Goal: Task Accomplishment & Management: Manage account settings

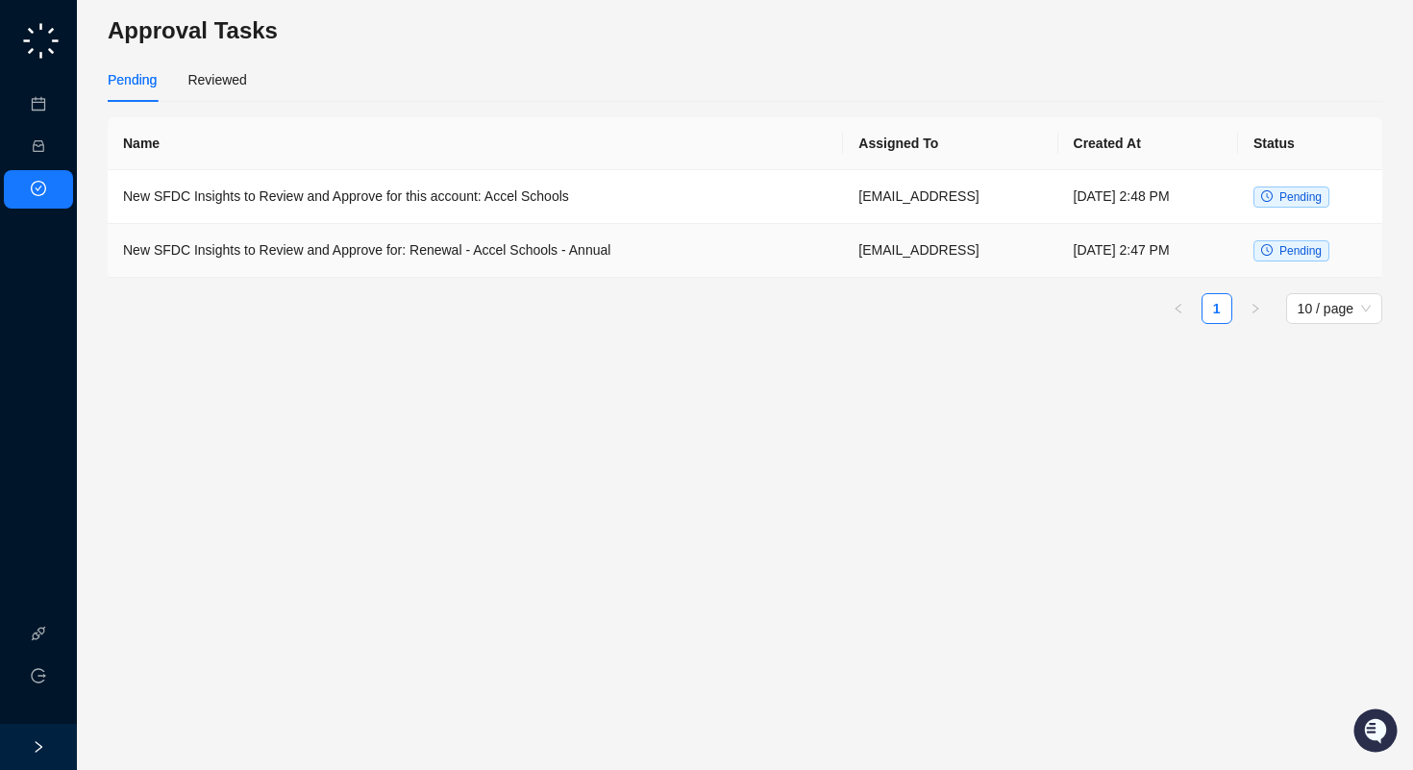
click at [335, 242] on td "New SFDC Insights to Review and Approve for: Renewal - Accel Schools - Annual" at bounding box center [476, 251] width 736 height 54
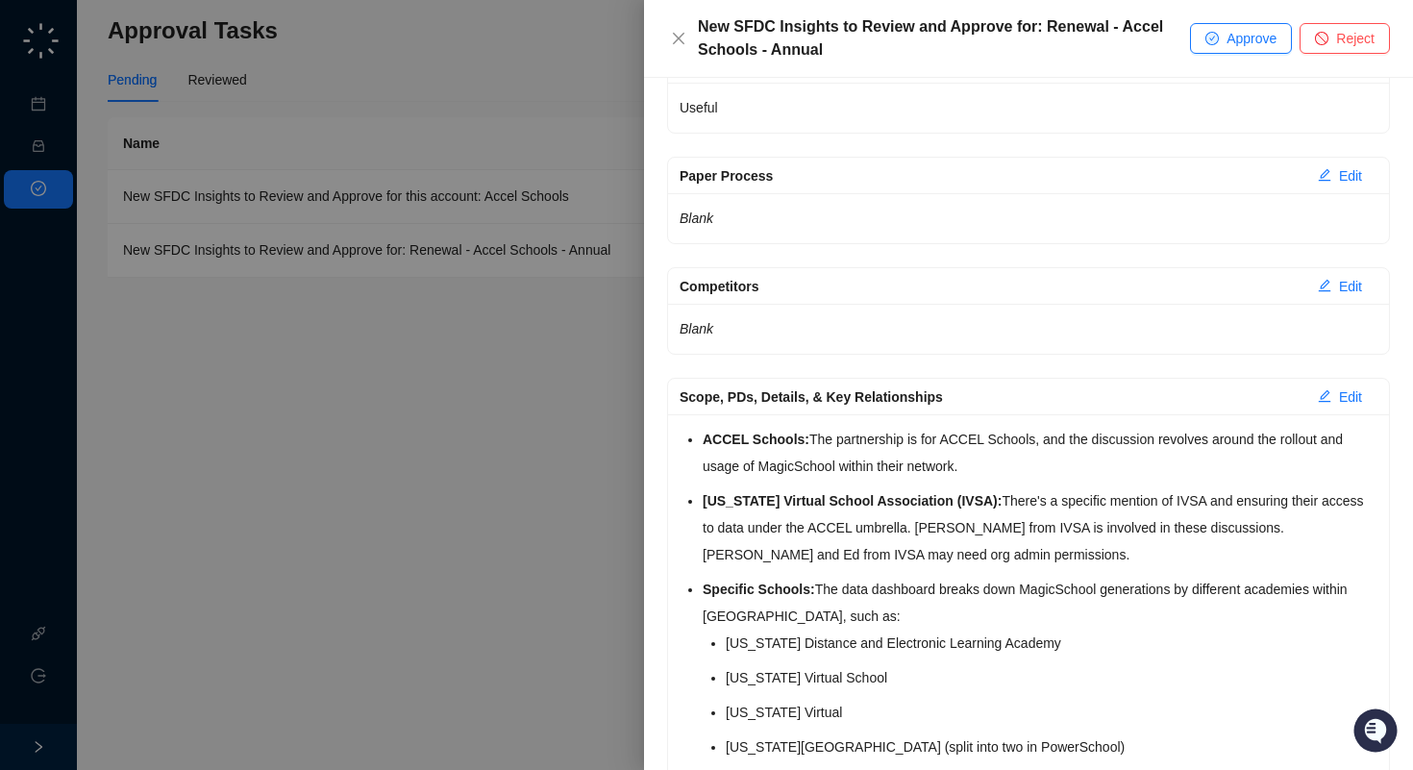
scroll to position [719, 0]
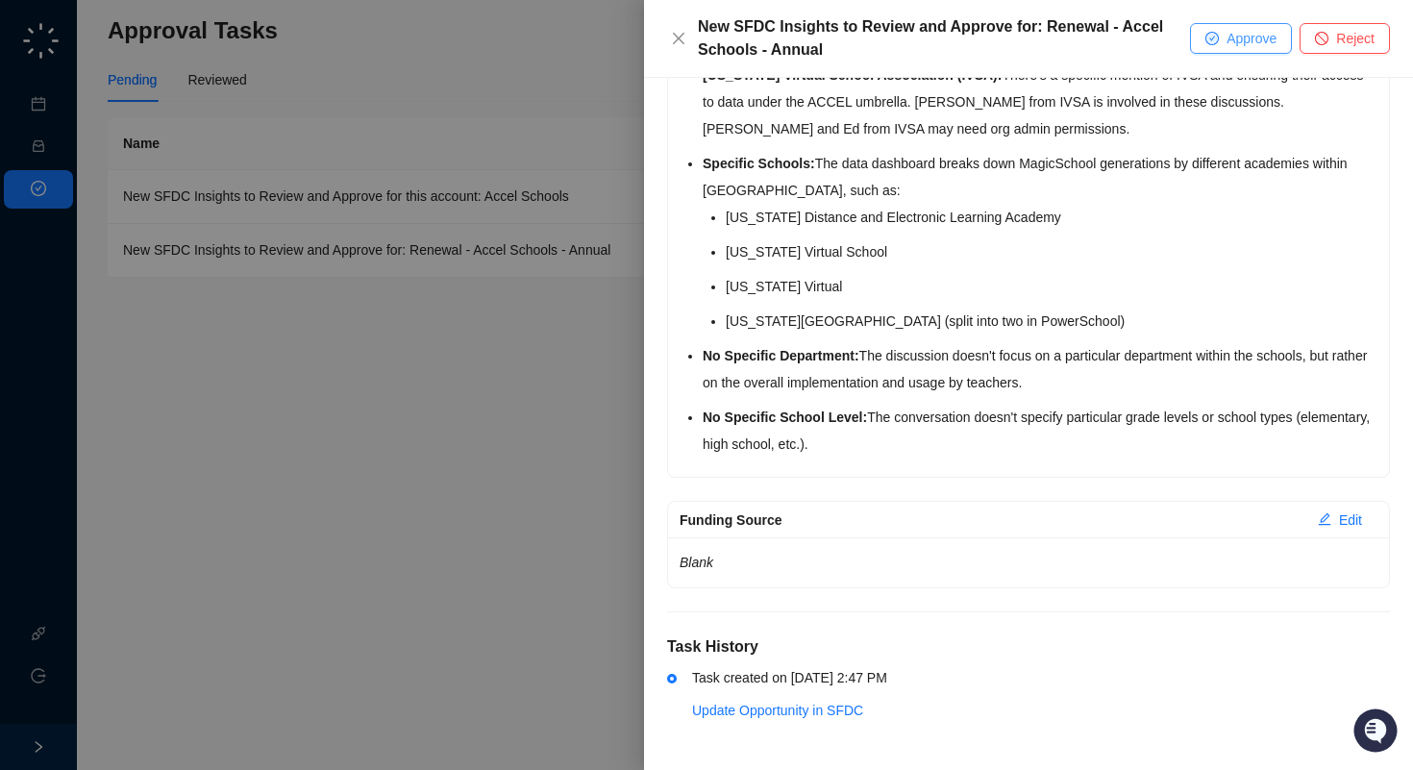
click at [1235, 39] on span "Approve" at bounding box center [1252, 38] width 50 height 21
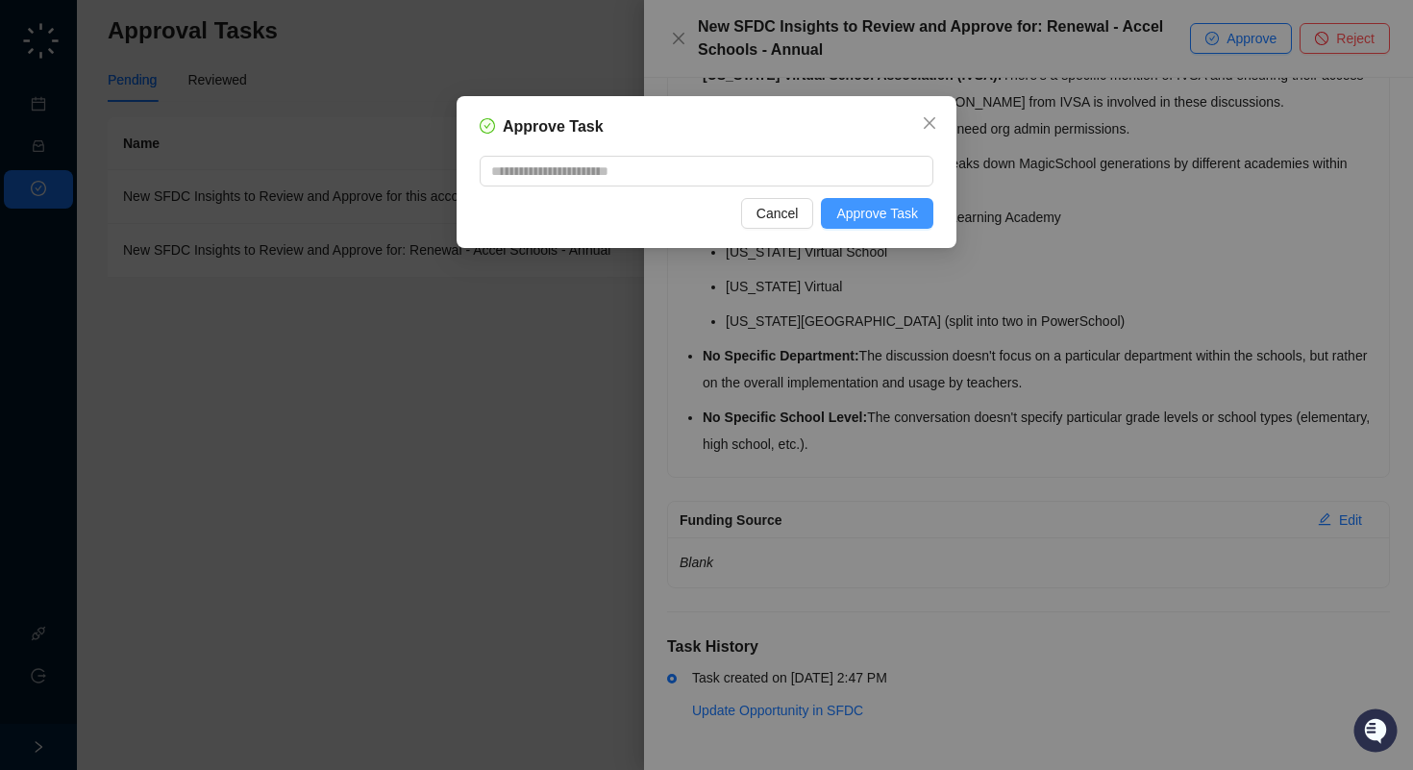
click at [910, 223] on span "Approve Task" at bounding box center [877, 213] width 82 height 21
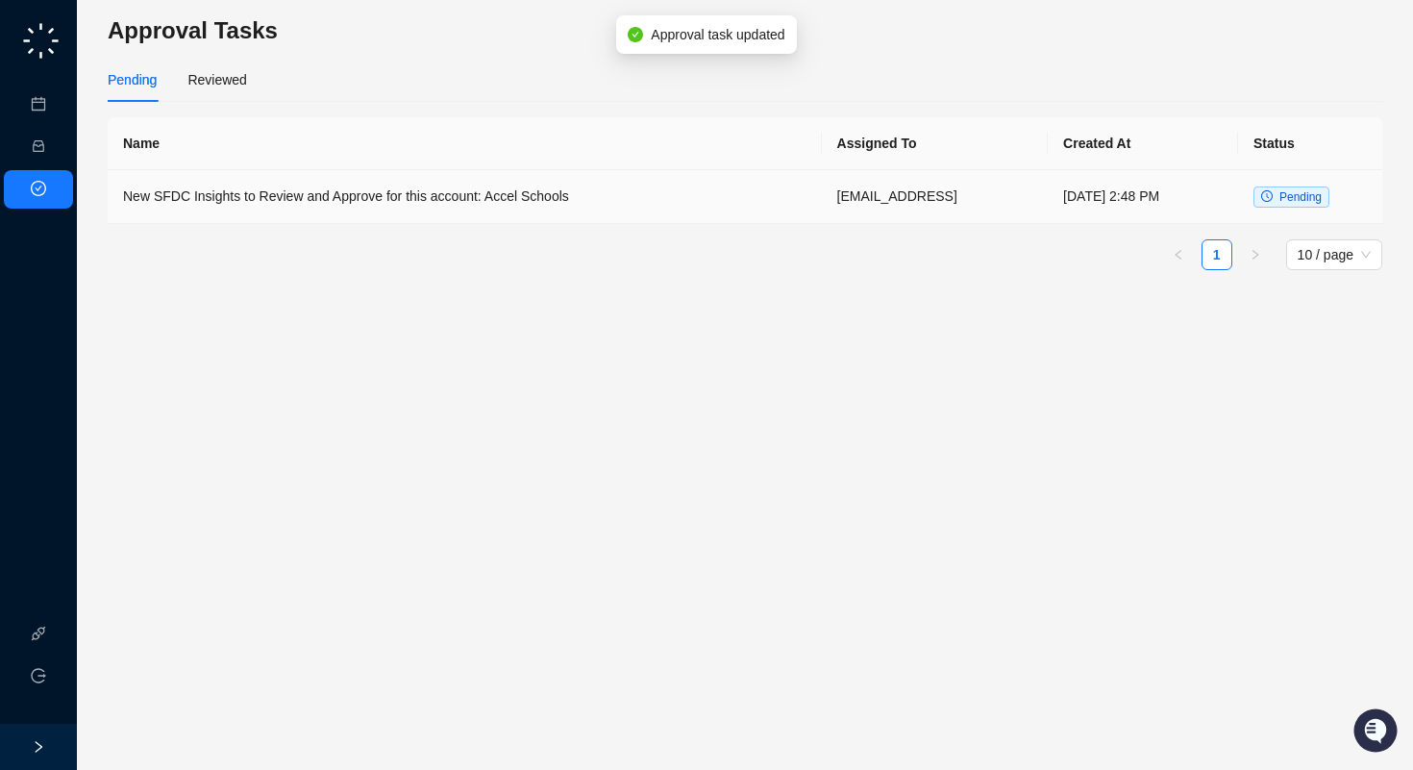
click at [533, 190] on td "New SFDC Insights to Review and Approve for this account: Accel Schools" at bounding box center [465, 197] width 714 height 54
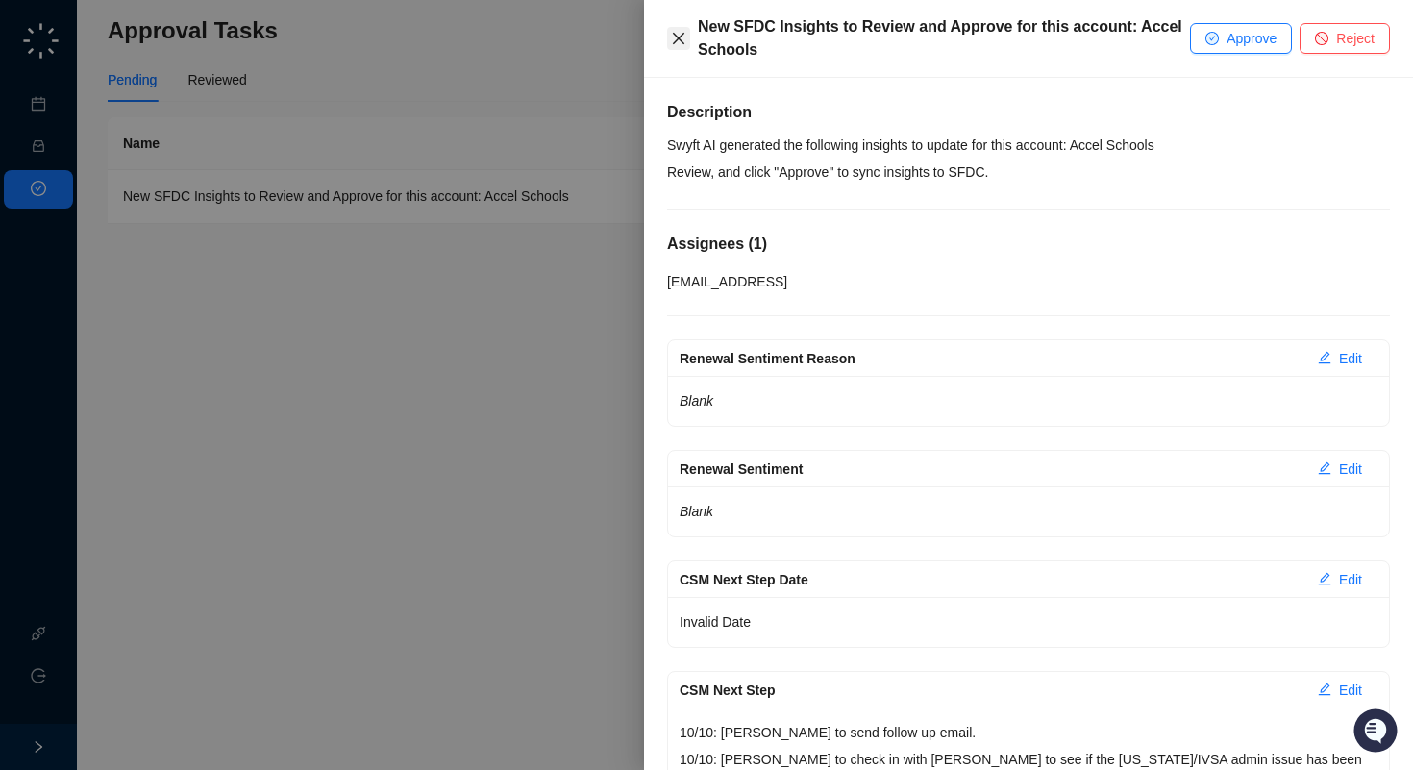
click at [673, 40] on icon "close" at bounding box center [678, 38] width 15 height 15
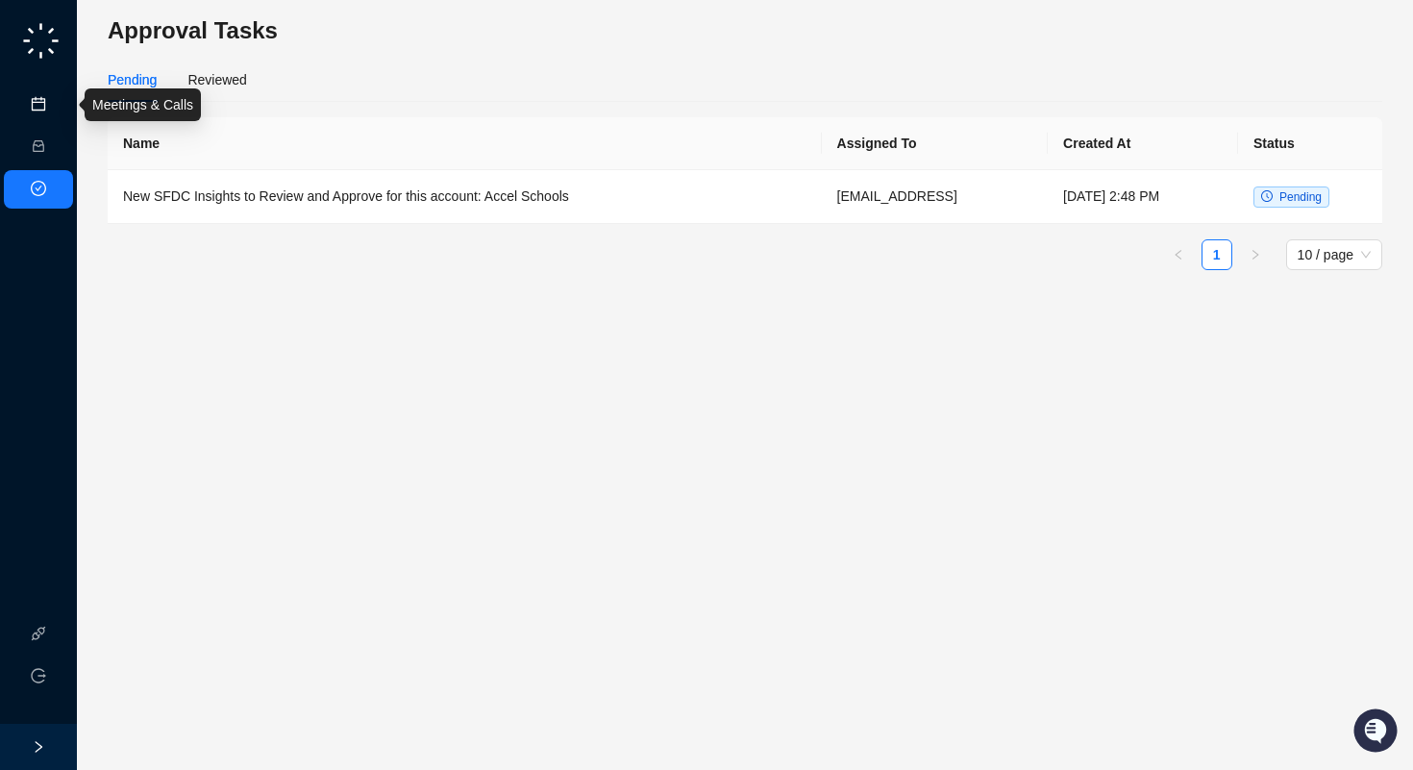
click at [56, 109] on link "Meetings & Calls" at bounding box center [106, 104] width 101 height 15
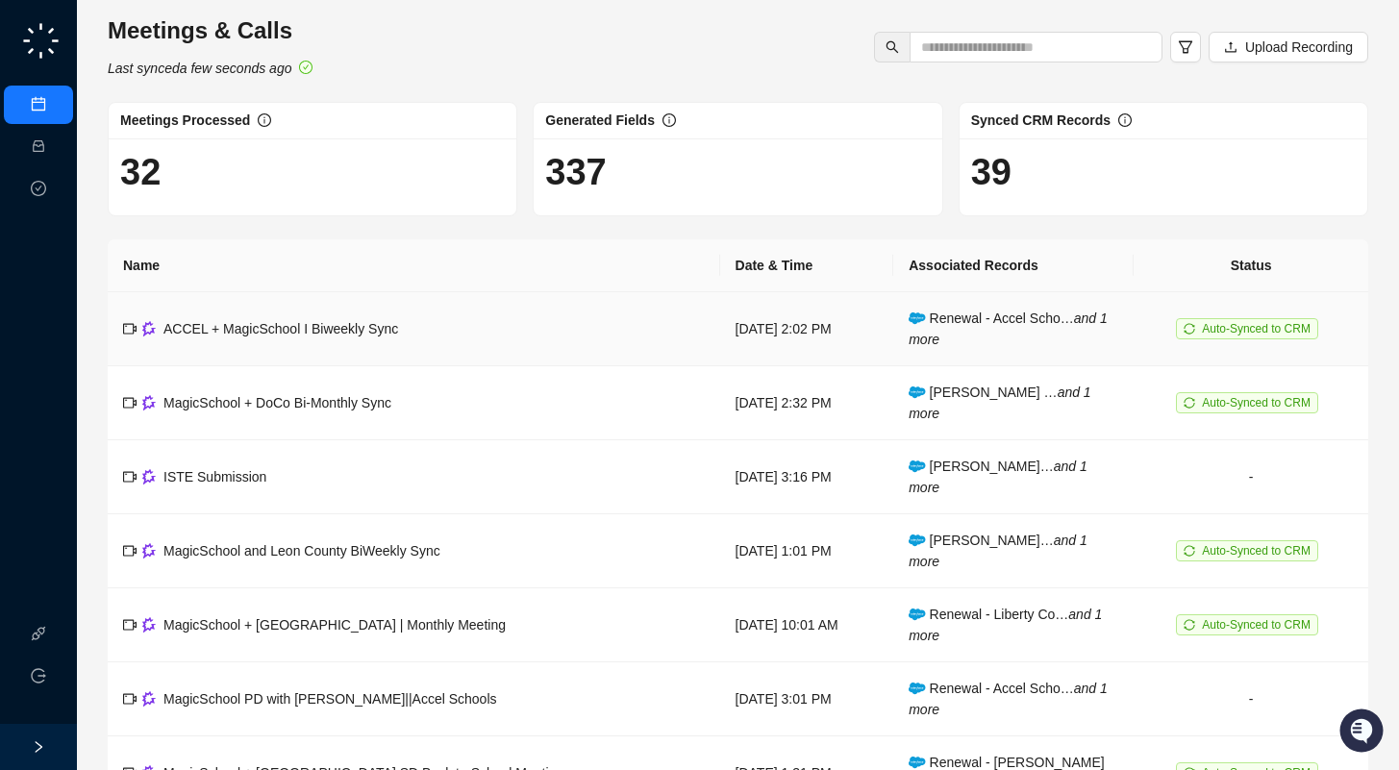
click at [440, 335] on td "ACCEL + MagicSchool I Biweekly Sync" at bounding box center [414, 329] width 612 height 74
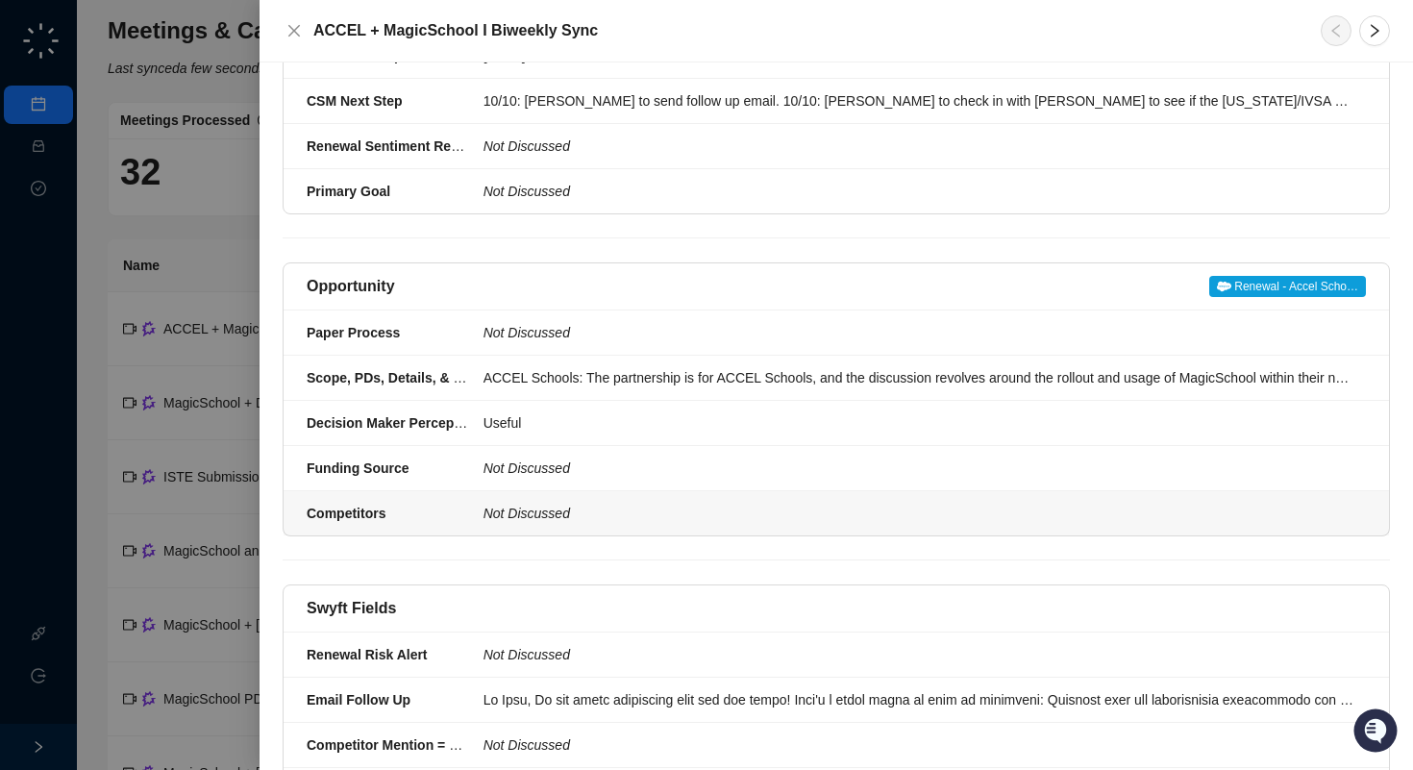
scroll to position [952, 0]
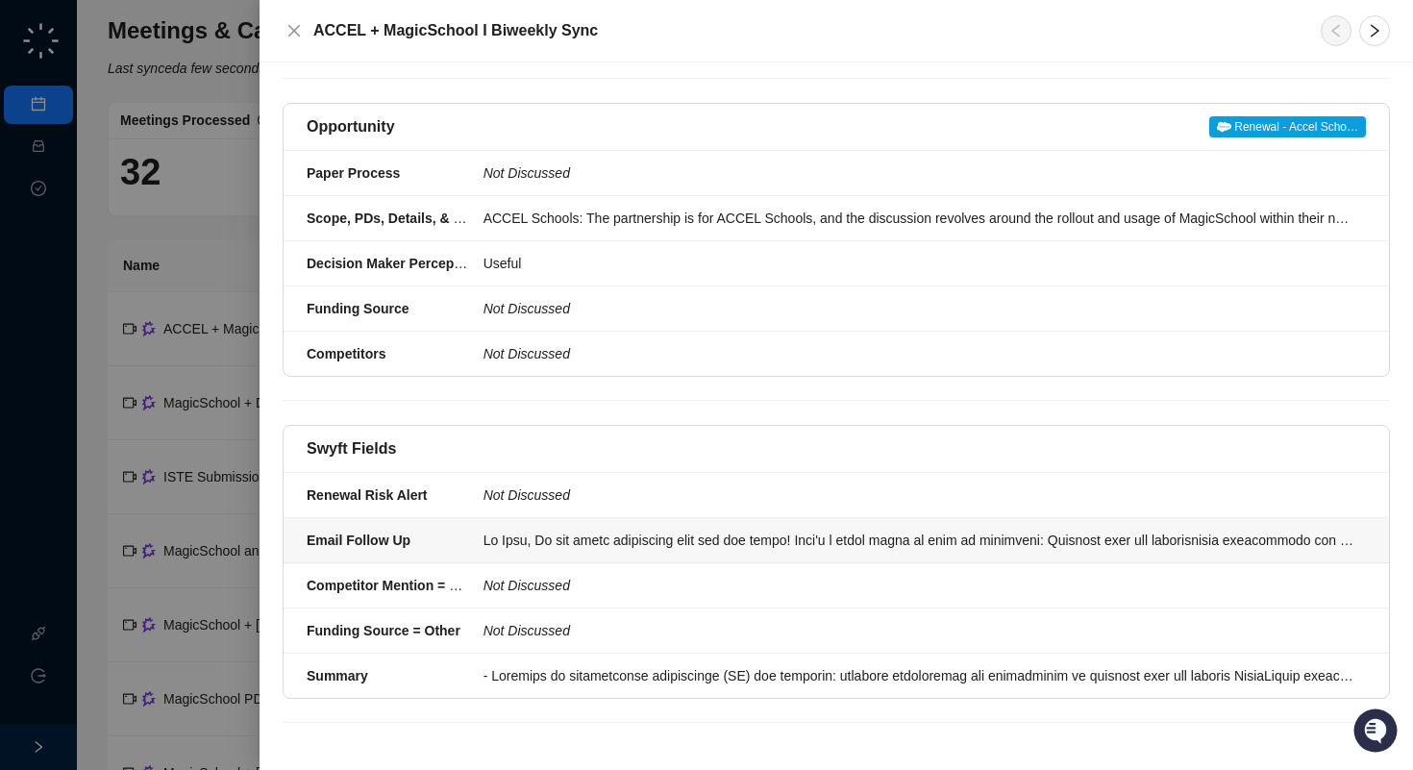
click at [568, 536] on div at bounding box center [919, 540] width 871 height 21
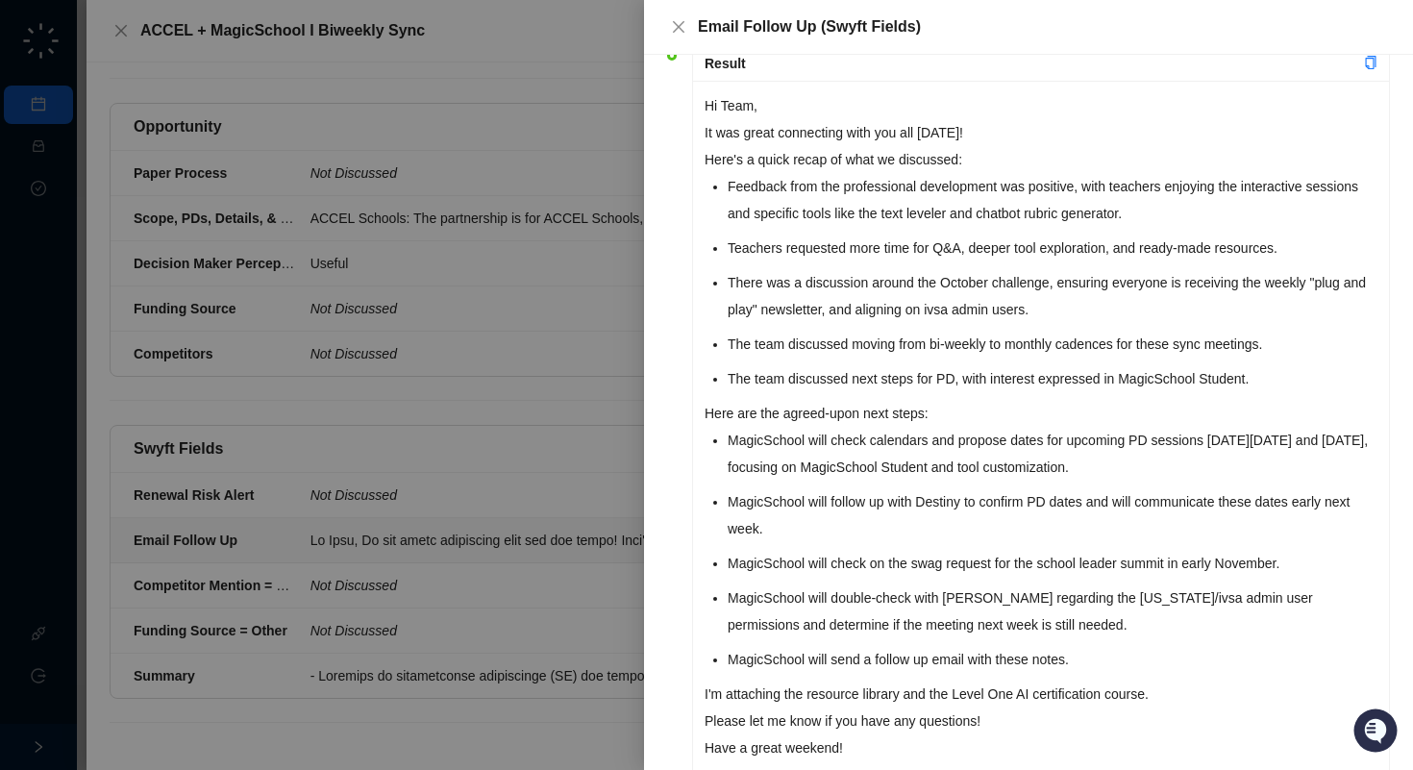
scroll to position [57, 0]
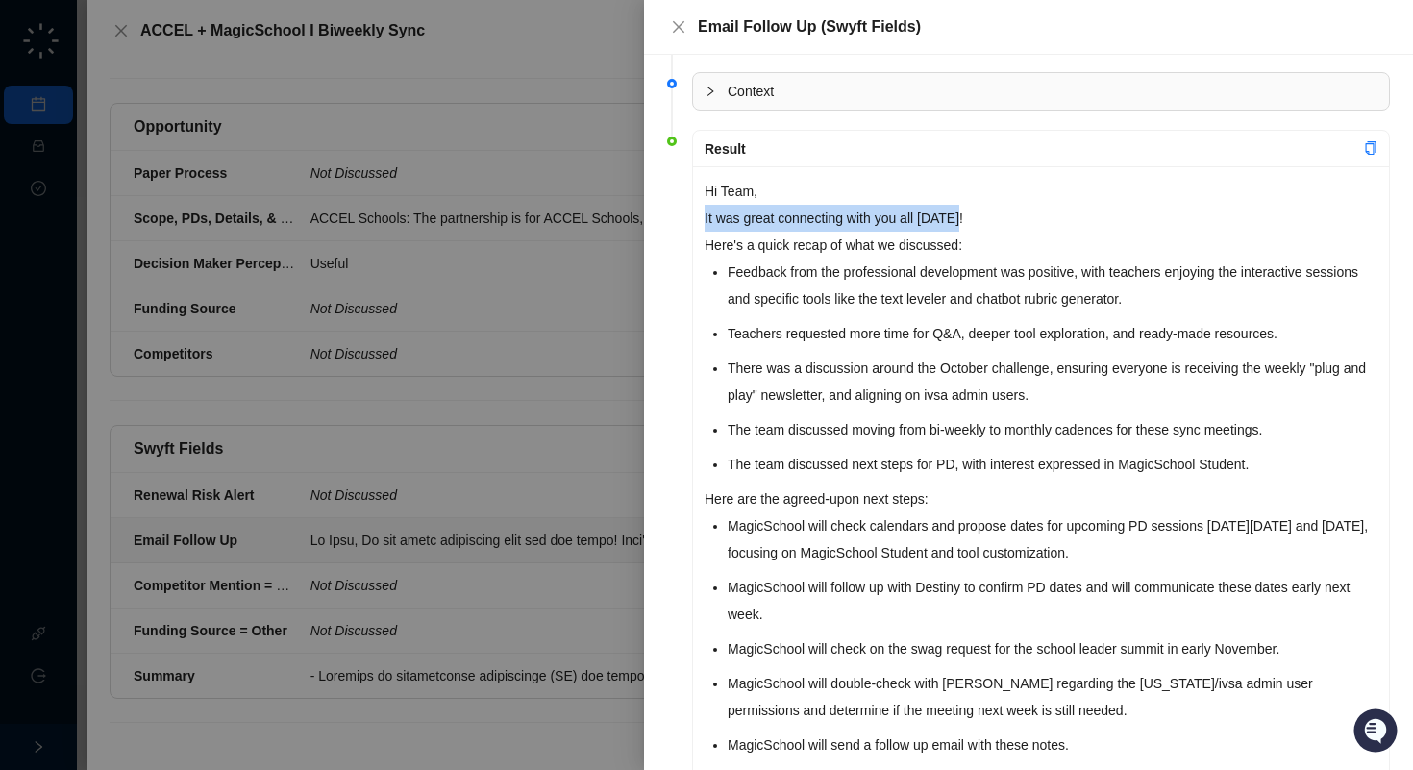
drag, startPoint x: 706, startPoint y: 221, endPoint x: 975, endPoint y: 231, distance: 269.4
click at [975, 231] on p "It was great connecting with you all [DATE]!" at bounding box center [1041, 218] width 673 height 27
copy p "It was great connecting with you all [DATE]!"
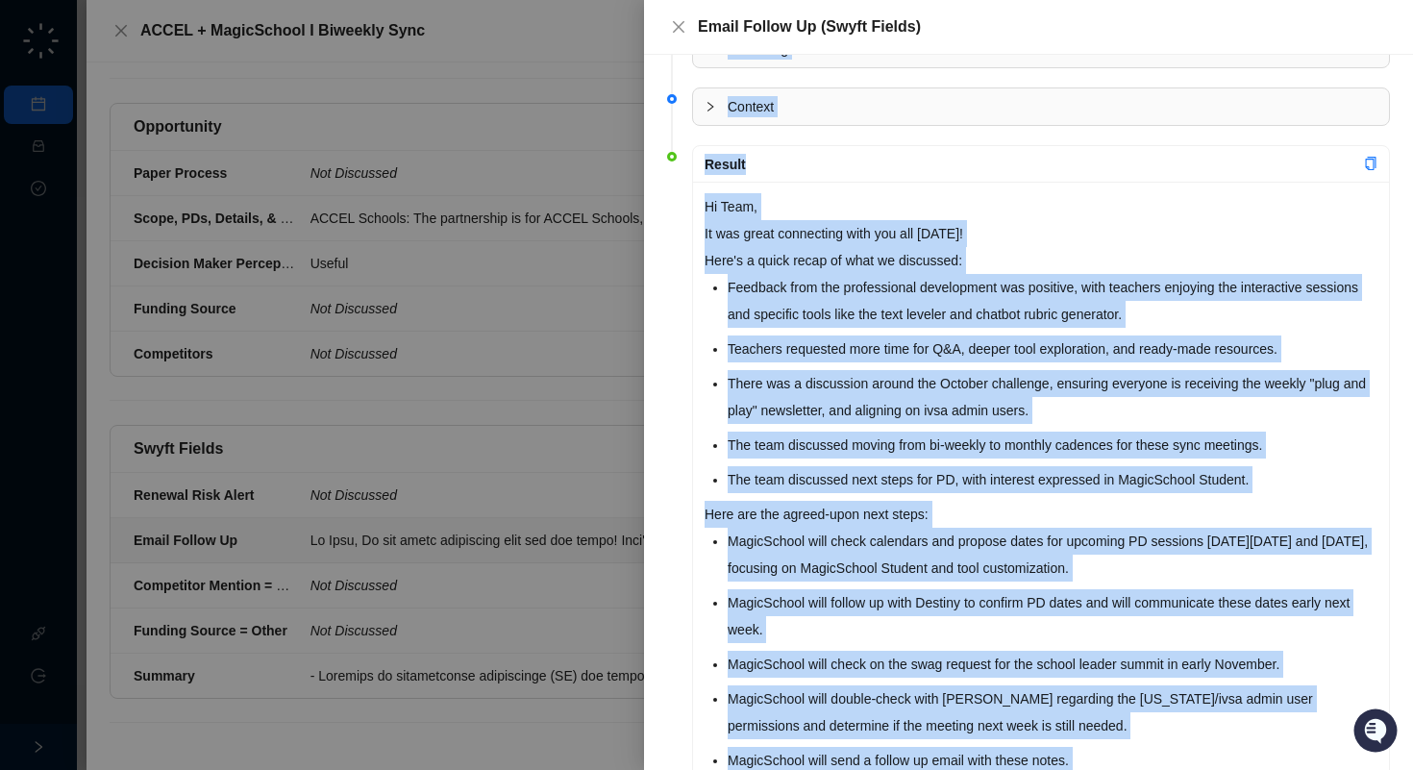
scroll to position [0, 0]
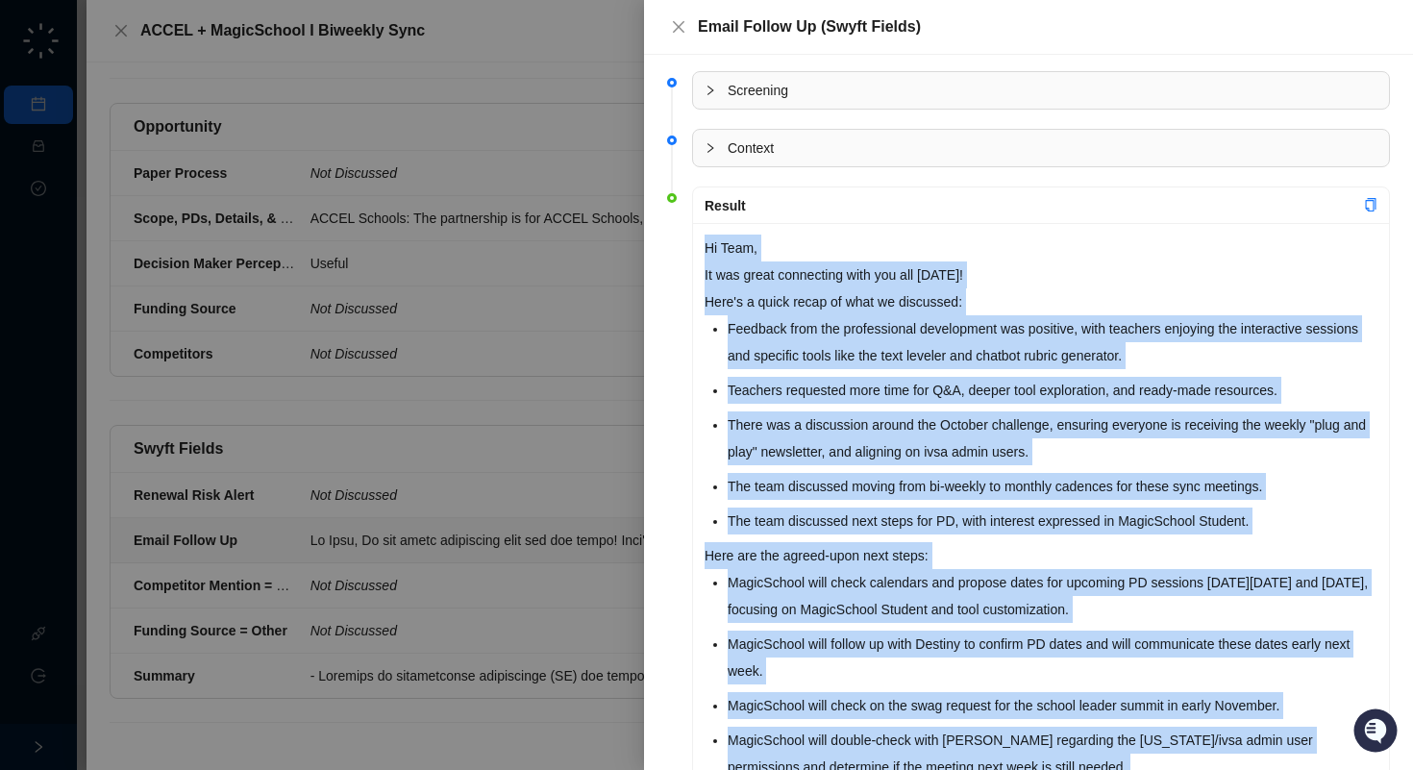
click at [692, 251] on div "Result Hi Team, It was great connecting with you all [DATE]! Here's a quick rec…" at bounding box center [1041, 579] width 698 height 784
copy div "Hi Team, It was great connecting with you all [DATE]! Here's a quick recap of w…"
